Goal: Information Seeking & Learning: Check status

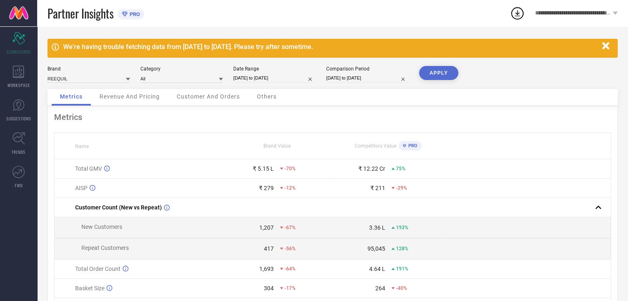
click at [258, 76] on input "[DATE] to [DATE]" at bounding box center [274, 78] width 83 height 9
select select "7"
select select "2025"
select select "8"
select select "2025"
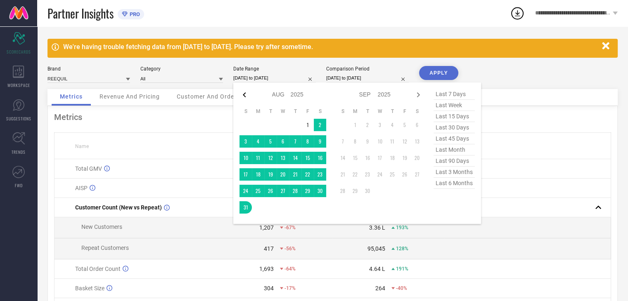
click at [249, 93] on icon at bounding box center [245, 95] width 10 height 10
select select "6"
select select "2025"
select select "7"
select select "2025"
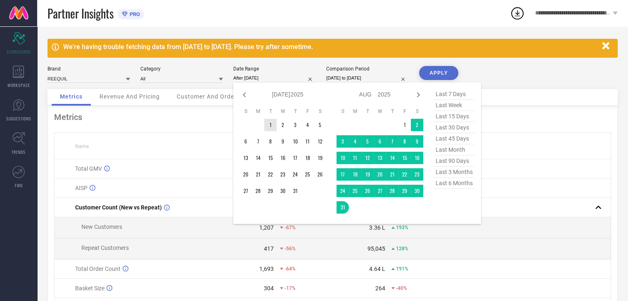
click at [273, 123] on td "1" at bounding box center [270, 125] width 12 height 12
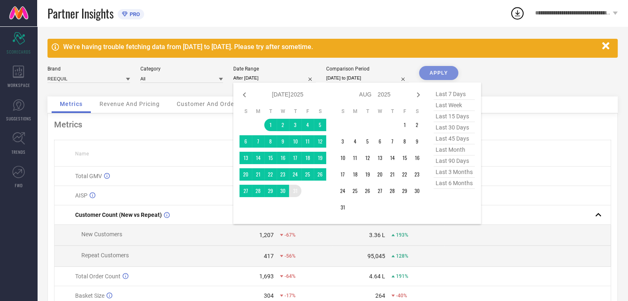
type input "[DATE] to [DATE]"
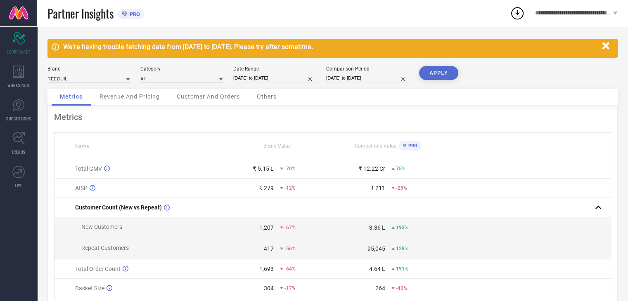
click at [438, 71] on button "APPLY" at bounding box center [438, 73] width 39 height 14
click at [269, 76] on input "[DATE] to [DATE]" at bounding box center [274, 78] width 83 height 9
select select "6"
select select "2025"
select select "7"
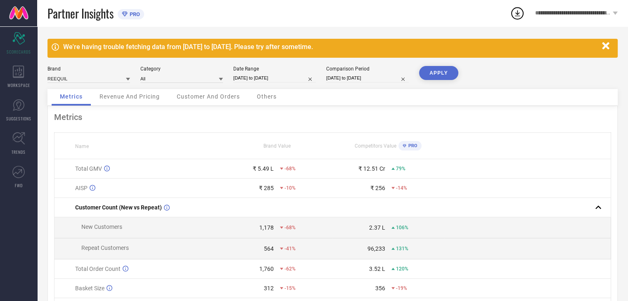
select select "2025"
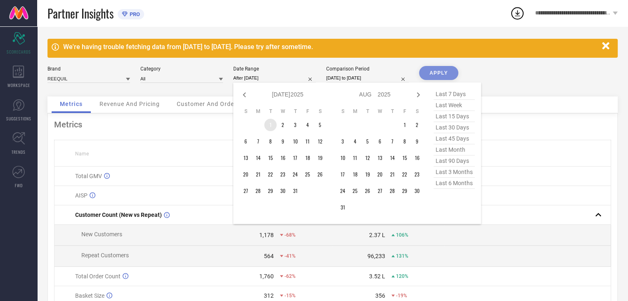
click at [267, 127] on td "1" at bounding box center [270, 125] width 12 height 12
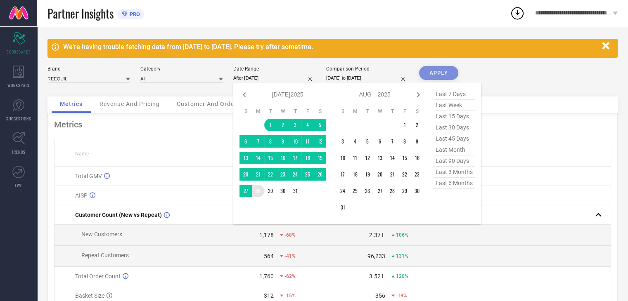
type input "[DATE] to [DATE]"
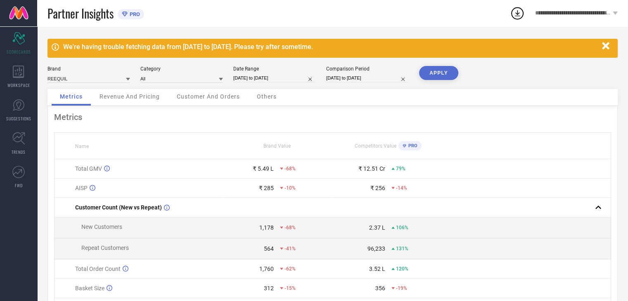
click at [377, 76] on input "[DATE] to [DATE]" at bounding box center [367, 78] width 83 height 9
select select "7"
select select "2024"
select select "8"
select select "2024"
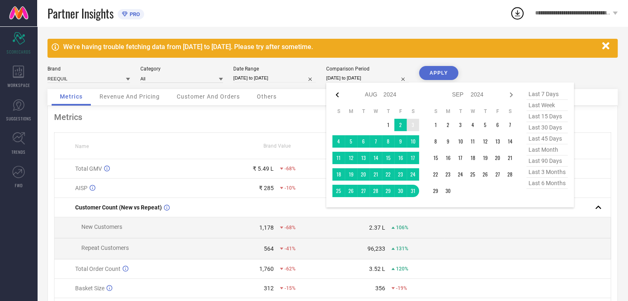
click at [337, 93] on icon at bounding box center [337, 94] width 3 height 5
select select "6"
select select "2024"
select select "7"
select select "2024"
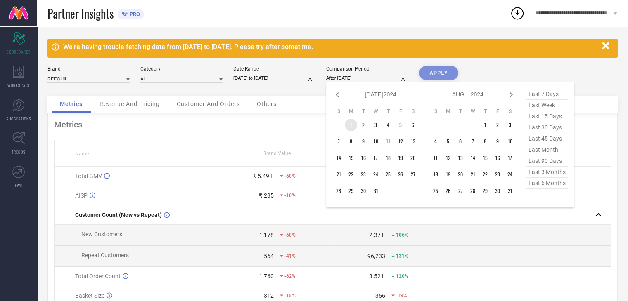
click at [355, 124] on td "1" at bounding box center [351, 125] width 12 height 12
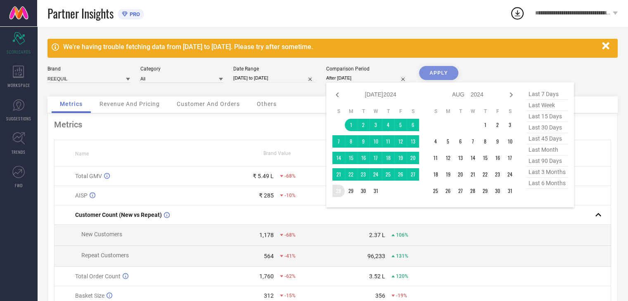
type input "[DATE] to [DATE]"
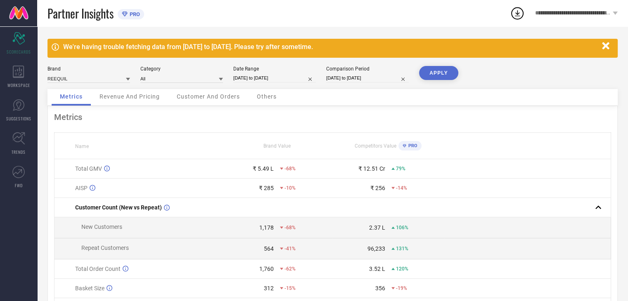
click at [432, 76] on button "APPLY" at bounding box center [438, 73] width 39 height 14
click at [340, 81] on input "[DATE] to [DATE]" at bounding box center [367, 78] width 83 height 9
select select "6"
select select "2024"
select select "7"
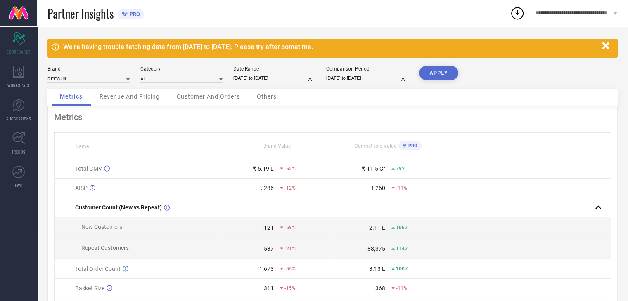
select select "2024"
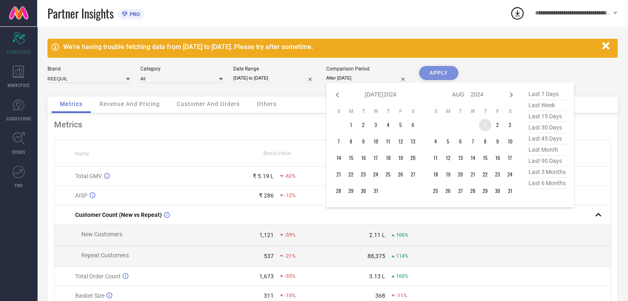
click at [484, 130] on td "1" at bounding box center [485, 125] width 12 height 12
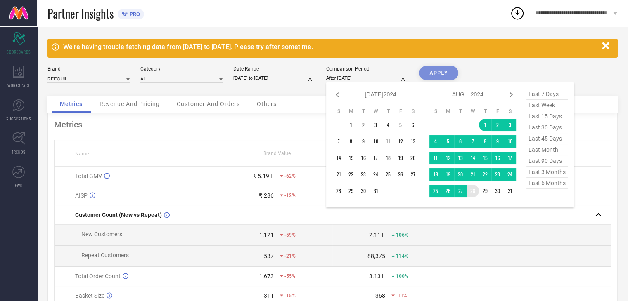
type input "[DATE] to [DATE]"
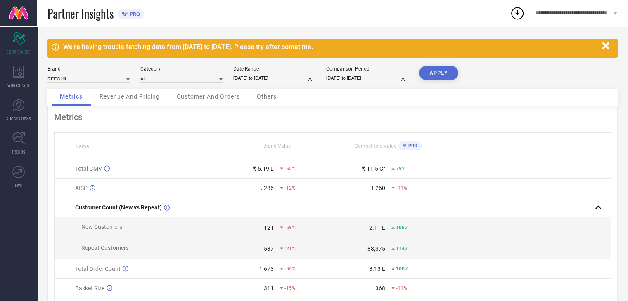
click at [453, 71] on button "APPLY" at bounding box center [438, 73] width 39 height 14
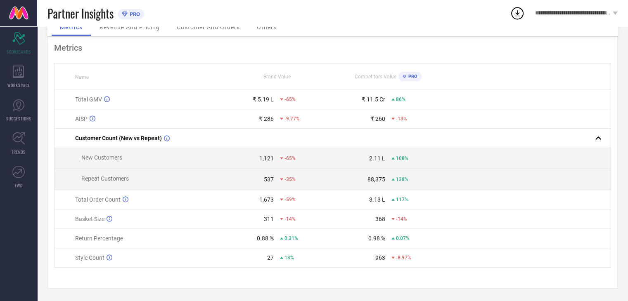
scroll to position [31, 0]
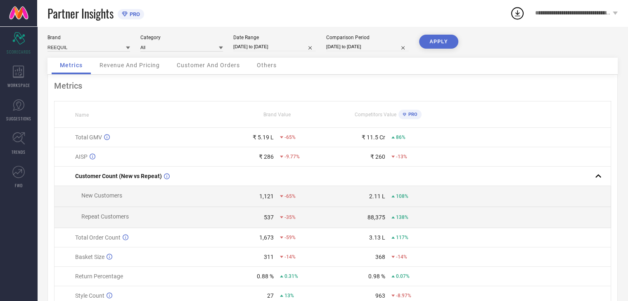
click at [143, 67] on span "Revenue And Pricing" at bounding box center [130, 65] width 60 height 7
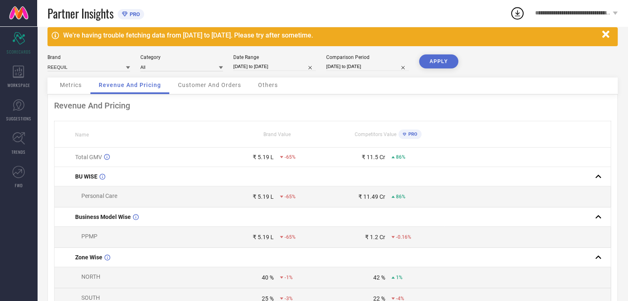
scroll to position [0, 0]
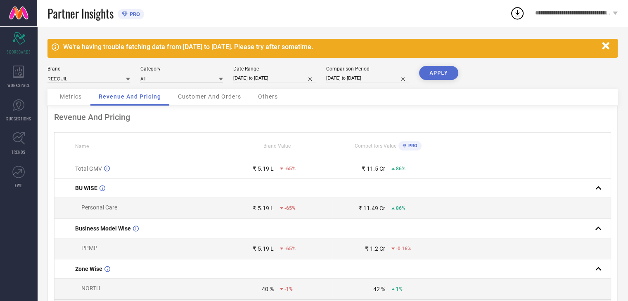
click at [201, 98] on span "Customer And Orders" at bounding box center [209, 96] width 63 height 7
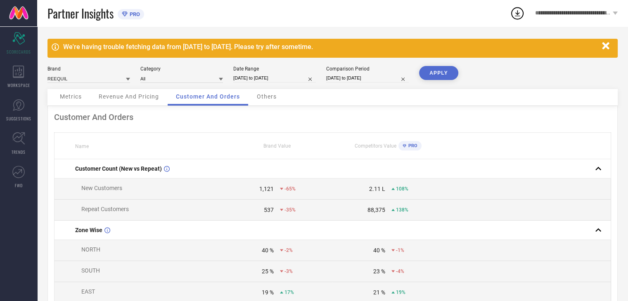
click at [59, 97] on div "Metrics" at bounding box center [71, 97] width 38 height 17
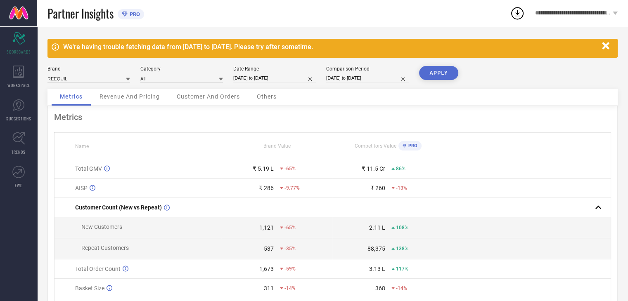
click at [123, 95] on span "Revenue And Pricing" at bounding box center [130, 96] width 60 height 7
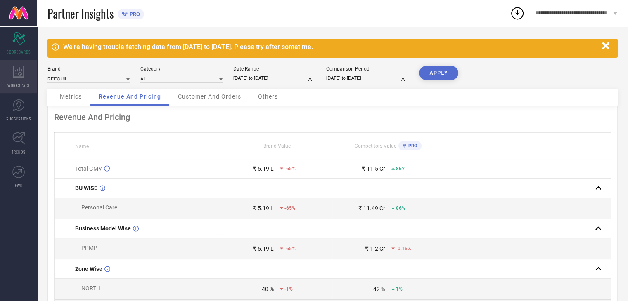
click at [24, 80] on div "WORKSPACE" at bounding box center [18, 76] width 37 height 33
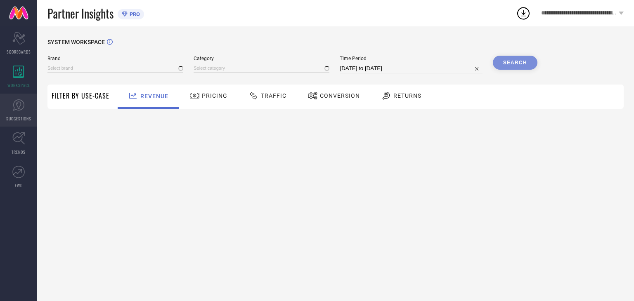
type input "REEQUIL"
type input "All"
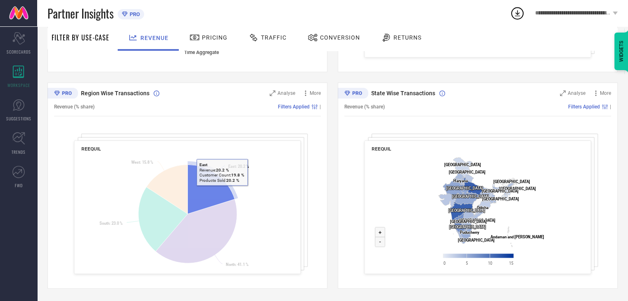
scroll to position [29, 0]
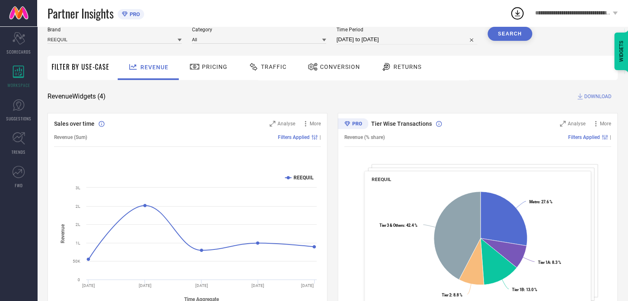
click at [206, 66] on span "Pricing" at bounding box center [215, 67] width 26 height 7
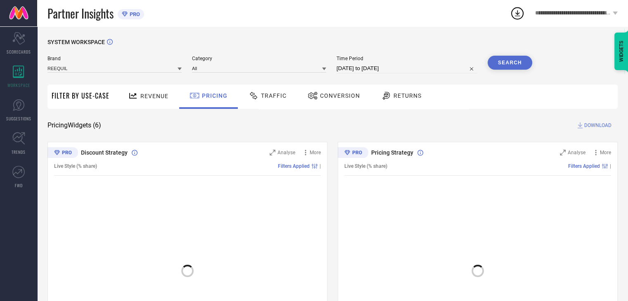
click at [270, 104] on div "Traffic" at bounding box center [267, 97] width 59 height 24
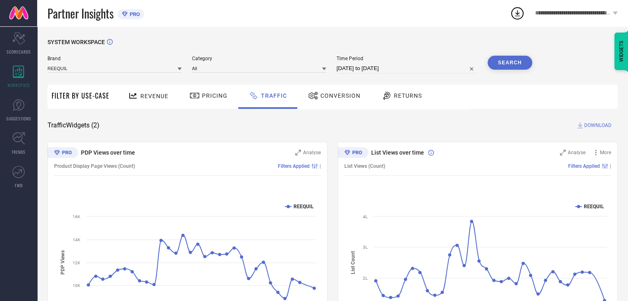
click at [77, 95] on span "Filter By Use-Case" at bounding box center [81, 96] width 58 height 10
click at [81, 101] on div "Filter By Use-Case" at bounding box center [81, 97] width 58 height 24
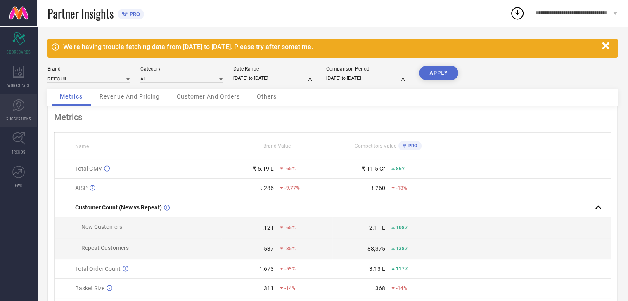
click at [17, 110] on icon at bounding box center [18, 105] width 12 height 12
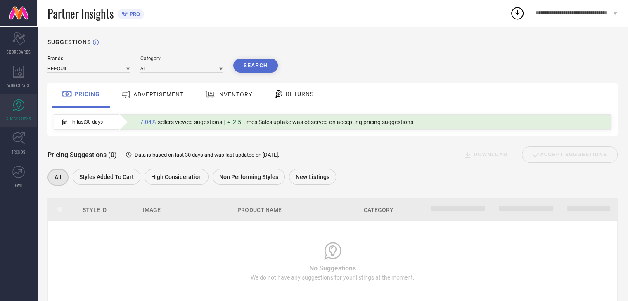
click at [164, 97] on span "ADVERTISEMENT" at bounding box center [158, 94] width 50 height 7
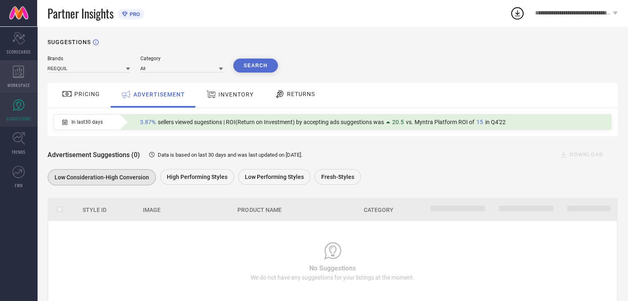
click at [24, 77] on icon at bounding box center [19, 72] width 12 height 12
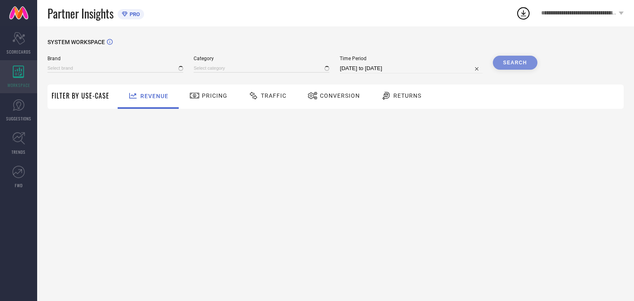
type input "REEQUIL"
type input "All"
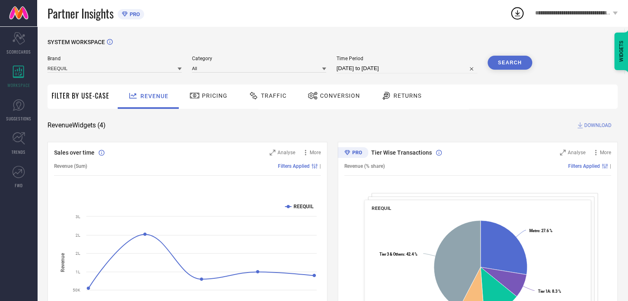
click at [268, 96] on span "Traffic" at bounding box center [274, 95] width 26 height 7
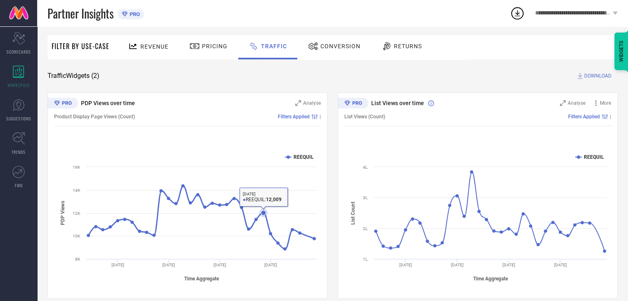
scroll to position [60, 0]
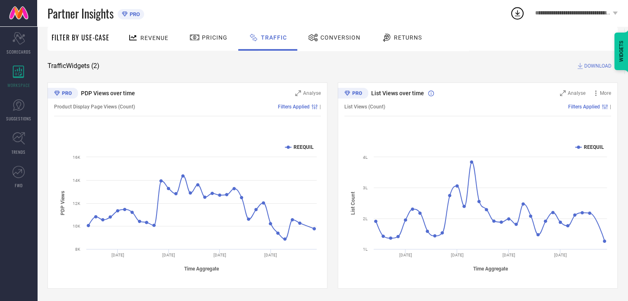
click at [330, 31] on div "Conversion" at bounding box center [334, 38] width 57 height 14
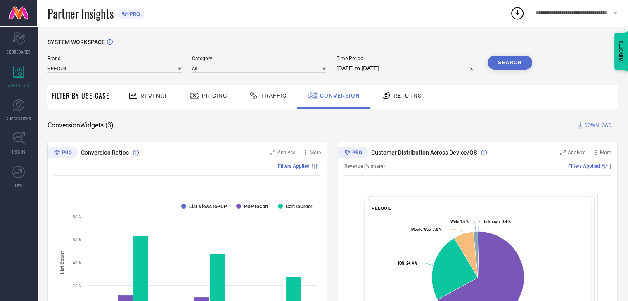
click at [268, 94] on span "Traffic" at bounding box center [274, 95] width 26 height 7
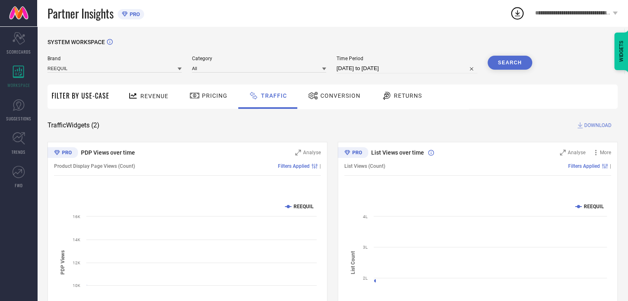
scroll to position [60, 0]
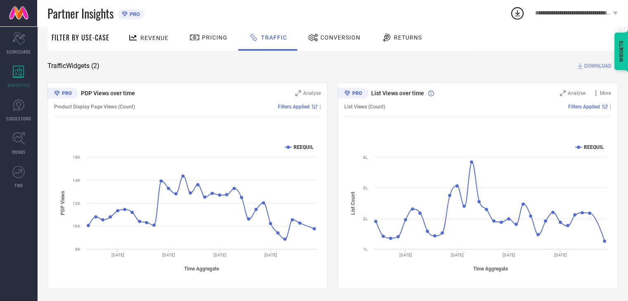
click at [332, 34] on span "Conversion" at bounding box center [340, 37] width 40 height 7
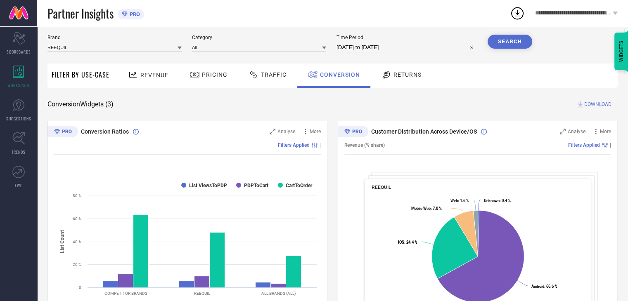
scroll to position [0, 0]
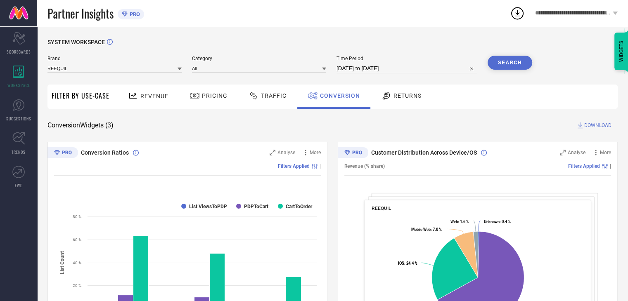
select select "7"
select select "2025"
select select "8"
select select "2025"
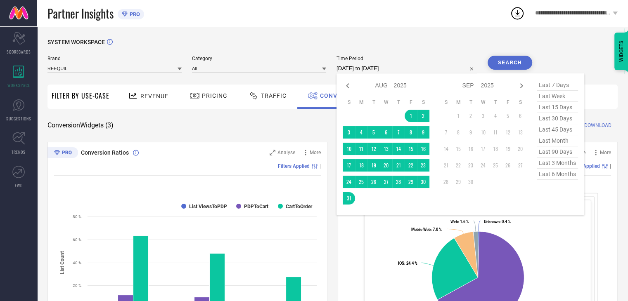
click at [363, 71] on input "[DATE] to [DATE]" at bounding box center [407, 69] width 141 height 10
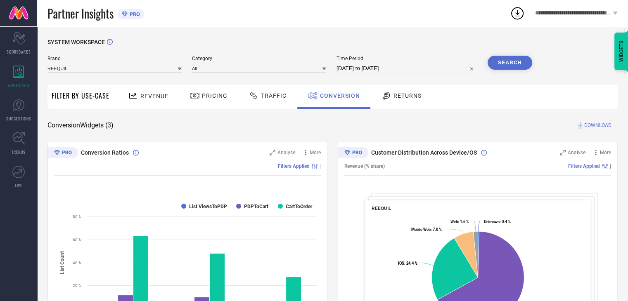
click at [500, 60] on button "Search" at bounding box center [510, 63] width 45 height 14
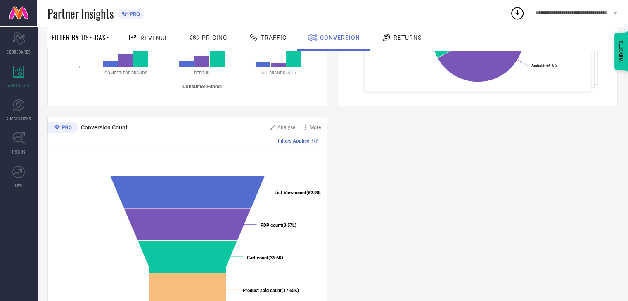
scroll to position [277, 0]
